Goal: Information Seeking & Learning: Learn about a topic

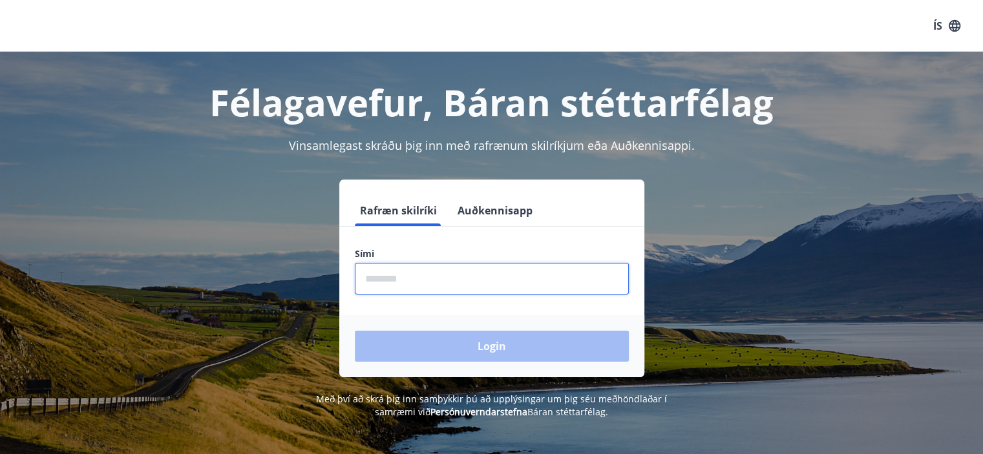
click at [421, 286] on input "phone" at bounding box center [492, 279] width 274 height 32
type input "********"
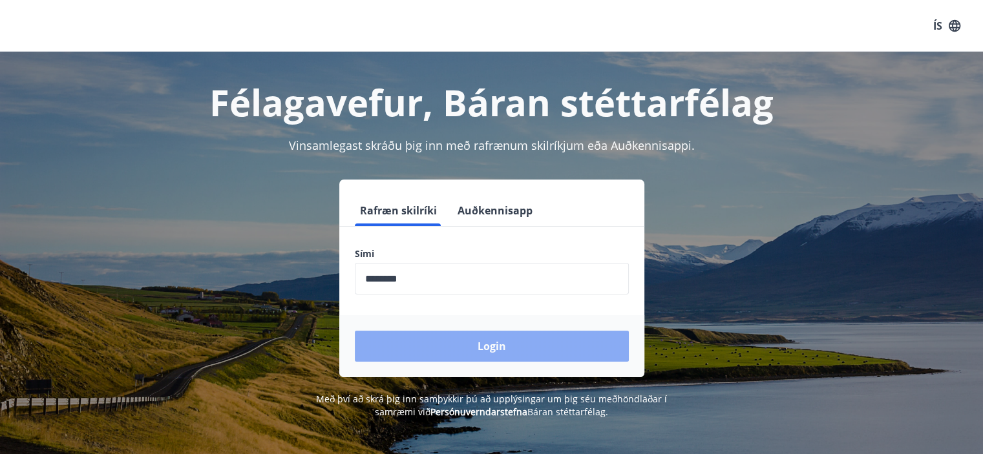
click at [474, 346] on button "Login" at bounding box center [492, 346] width 274 height 31
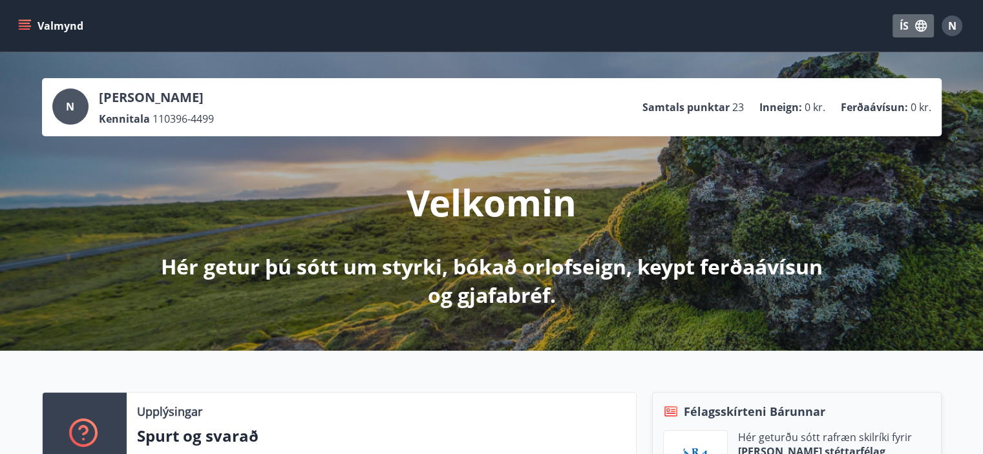
click at [907, 26] on button "ÍS" at bounding box center [912, 25] width 41 height 23
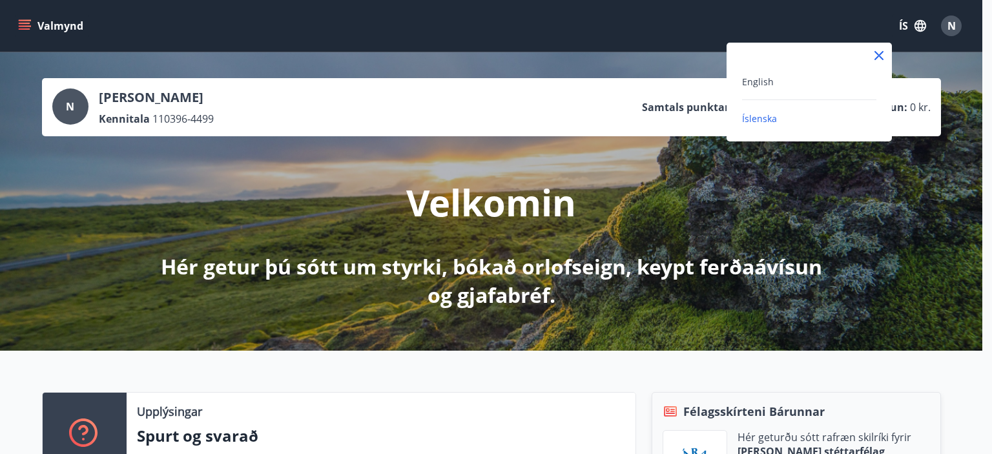
click at [807, 88] on div "English" at bounding box center [809, 82] width 134 height 16
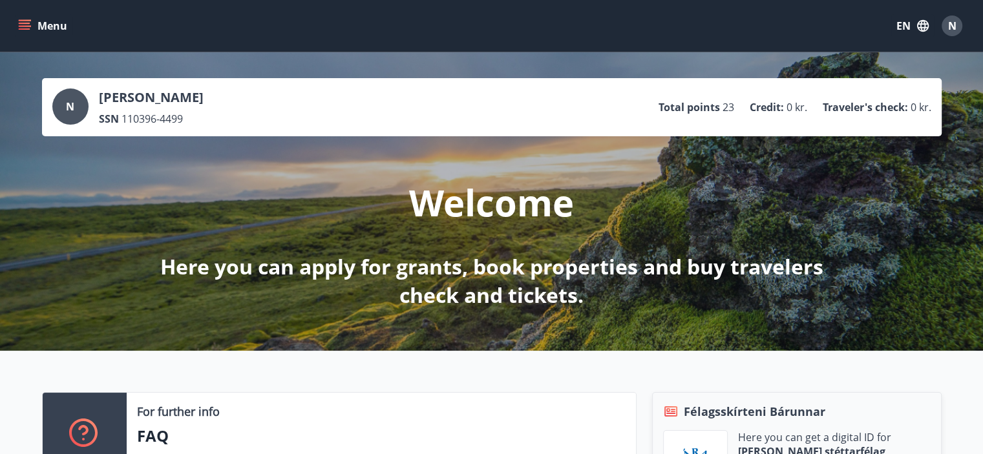
click at [36, 36] on button "Menu" at bounding box center [44, 25] width 57 height 23
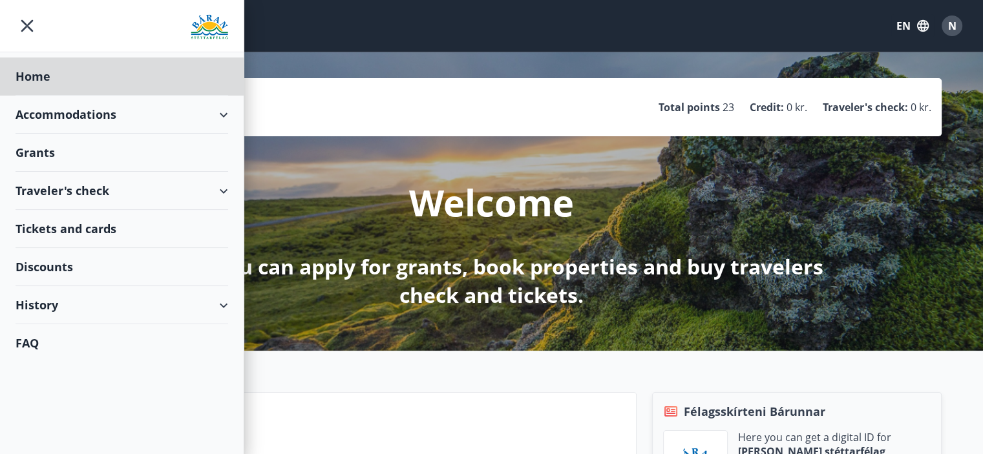
click at [60, 153] on div "Grants" at bounding box center [122, 153] width 213 height 38
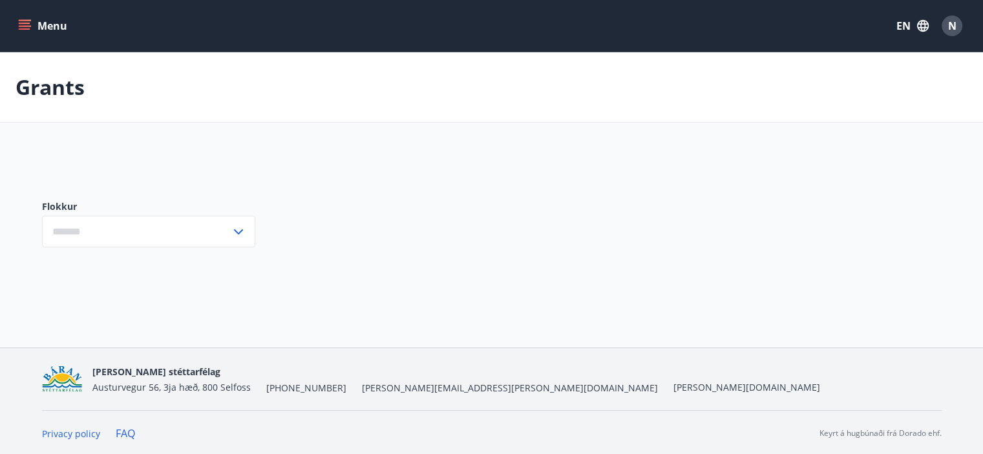
type input "***"
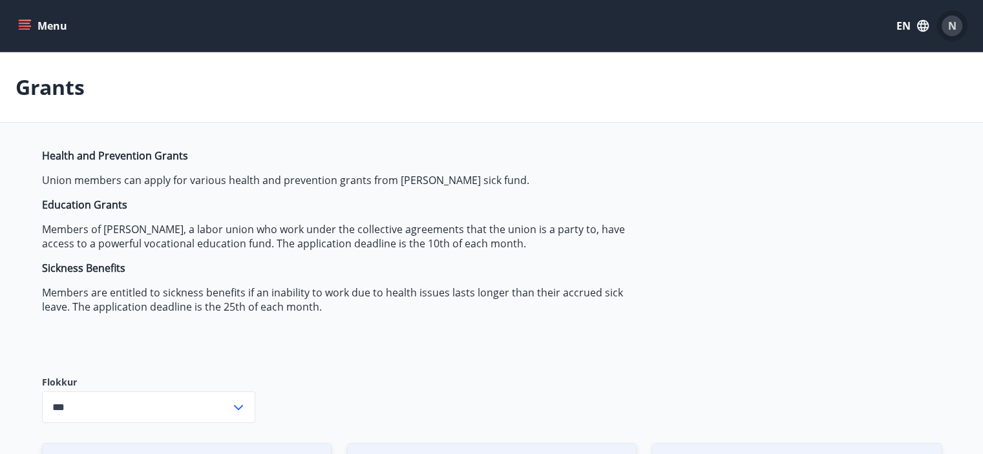
click at [951, 23] on span "N" at bounding box center [952, 26] width 8 height 14
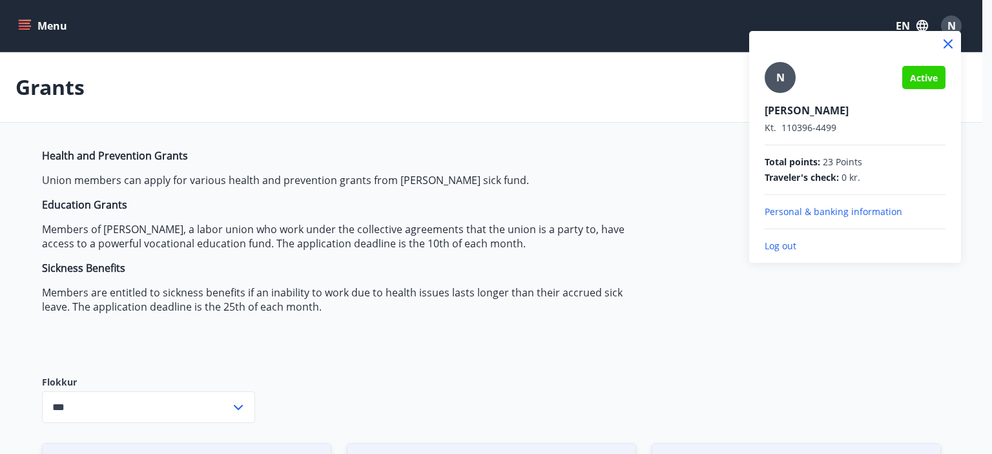
click at [633, 54] on div at bounding box center [496, 227] width 992 height 454
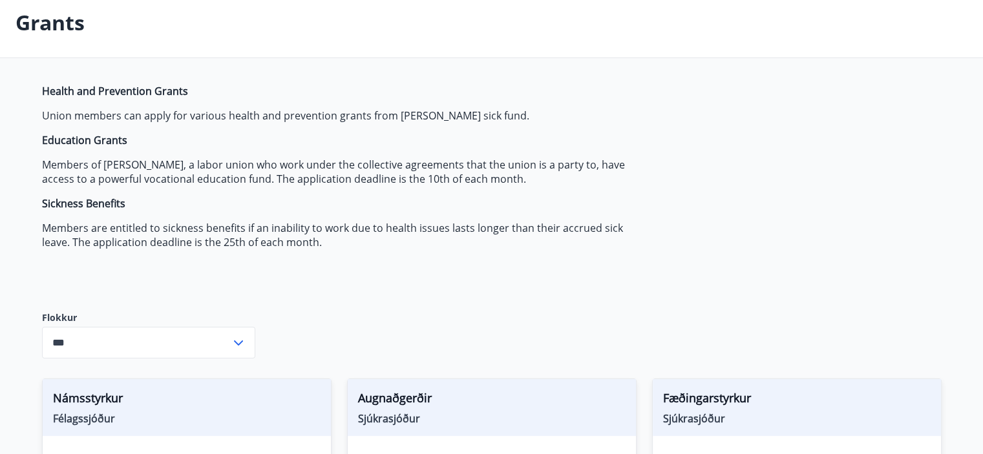
scroll to position [64, 0]
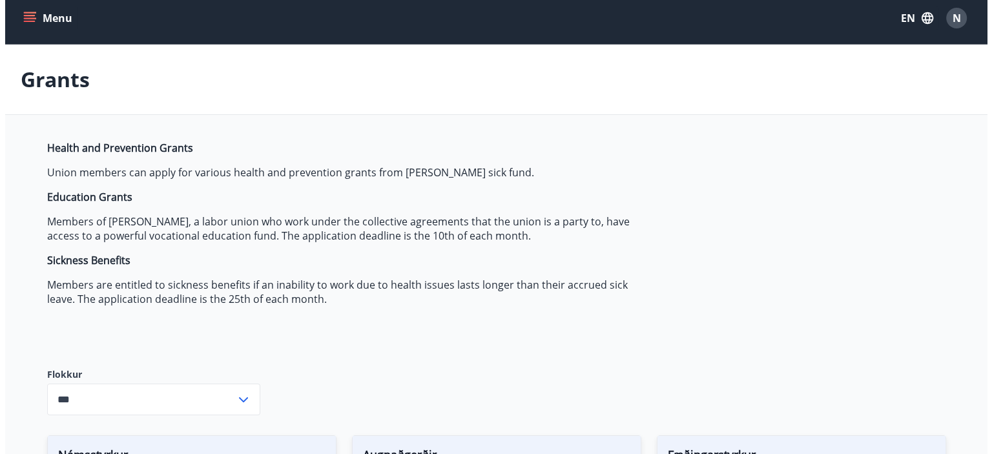
scroll to position [6, 0]
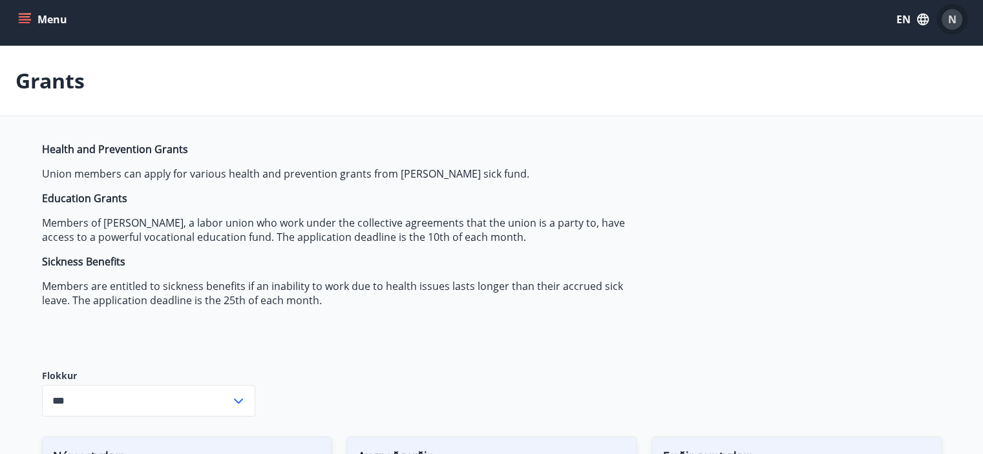
click at [952, 19] on span "N" at bounding box center [952, 19] width 8 height 14
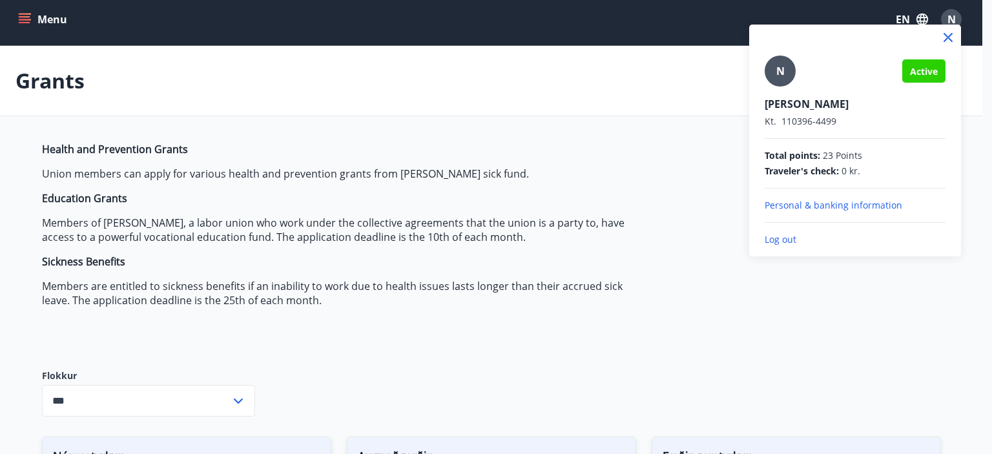
click at [792, 236] on p "Log out" at bounding box center [855, 239] width 181 height 13
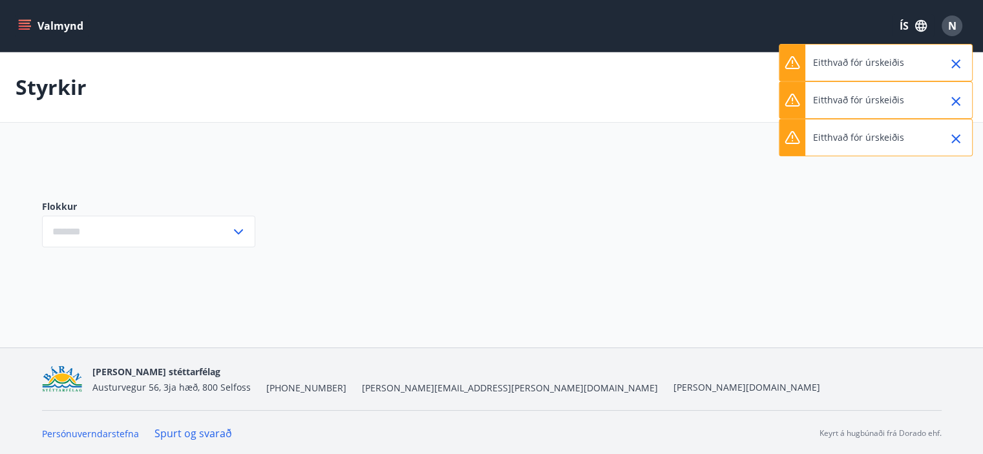
click at [241, 231] on icon at bounding box center [239, 232] width 16 height 16
click at [204, 218] on input "text" at bounding box center [136, 232] width 189 height 32
click at [196, 230] on input "text" at bounding box center [136, 232] width 189 height 32
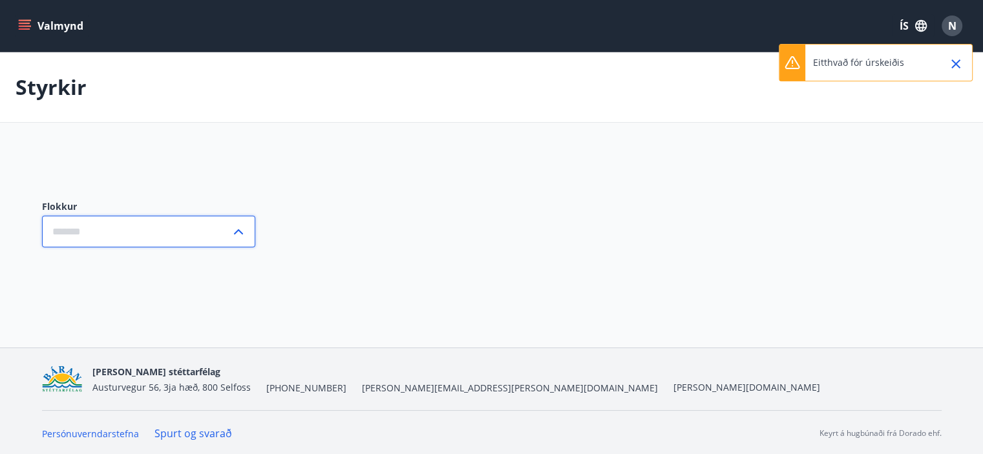
click at [196, 230] on input "text" at bounding box center [136, 232] width 189 height 32
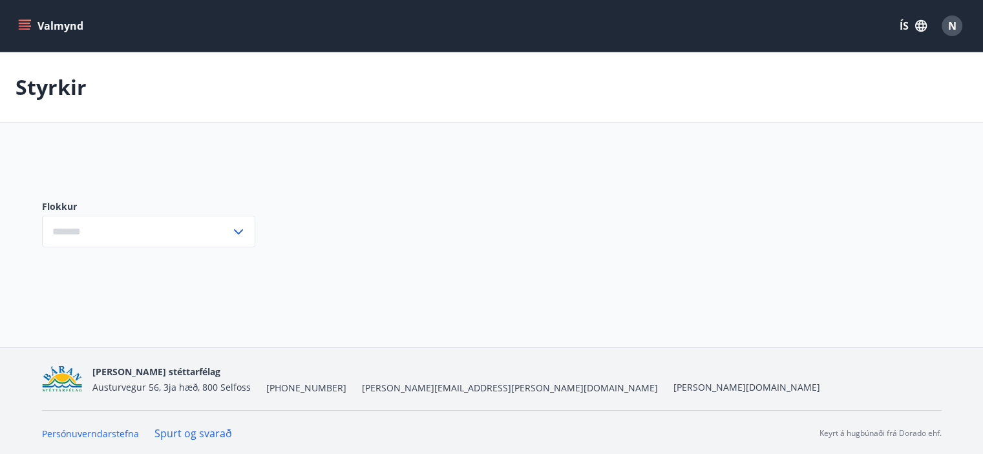
click at [238, 229] on icon at bounding box center [239, 232] width 16 height 16
click at [178, 227] on input "text" at bounding box center [136, 232] width 189 height 32
click at [30, 22] on icon "menu" at bounding box center [24, 25] width 13 height 13
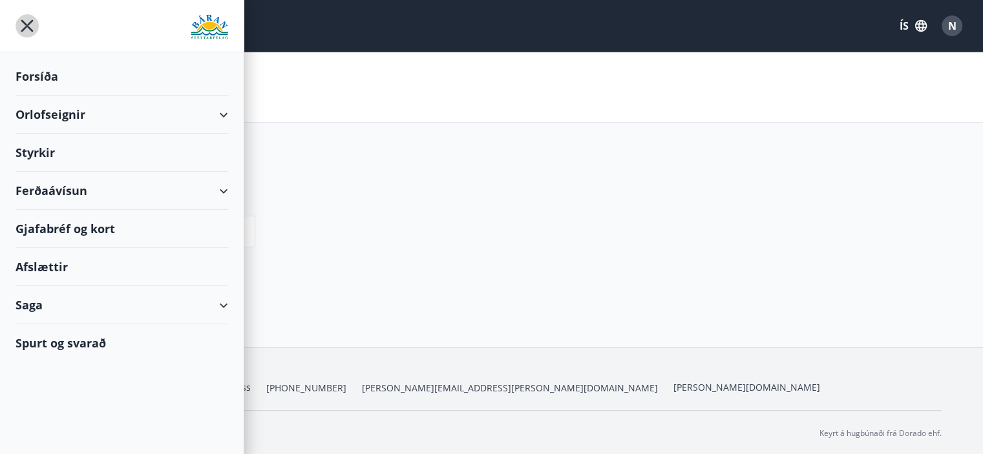
click at [25, 27] on icon "menu" at bounding box center [27, 26] width 12 height 12
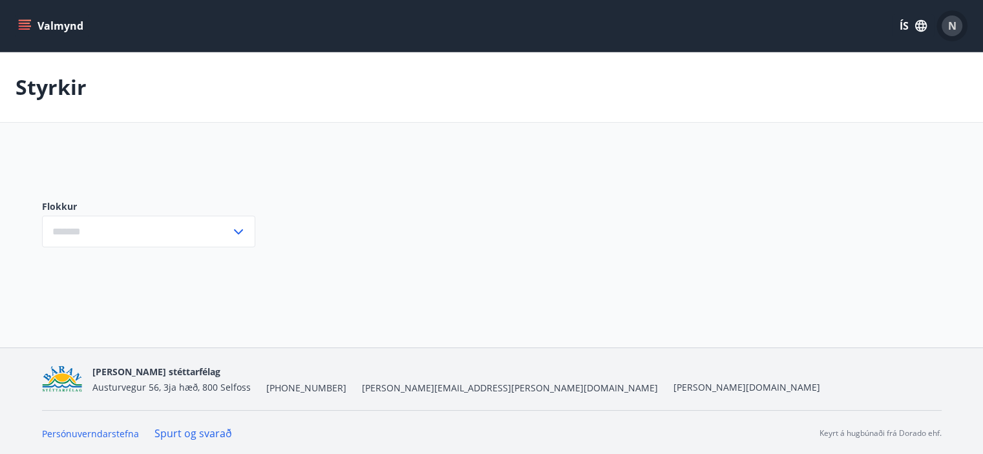
click at [961, 28] on button "N" at bounding box center [951, 25] width 31 height 31
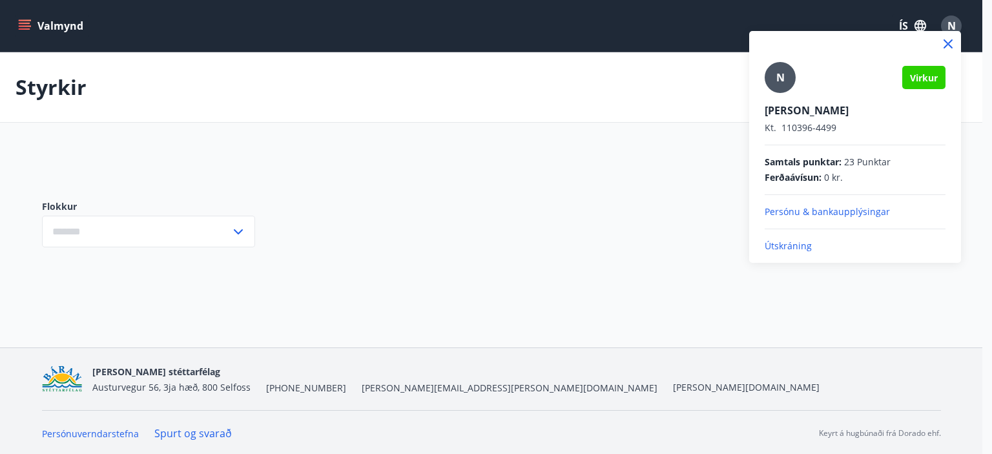
click at [808, 253] on div "N Virkur [PERSON_NAME] [PERSON_NAME]. 110396-4499 Samtals punktar : 23 Punktar …" at bounding box center [856, 147] width 212 height 232
click at [787, 244] on p "Útskráning" at bounding box center [855, 246] width 181 height 13
